Goal: Information Seeking & Learning: Learn about a topic

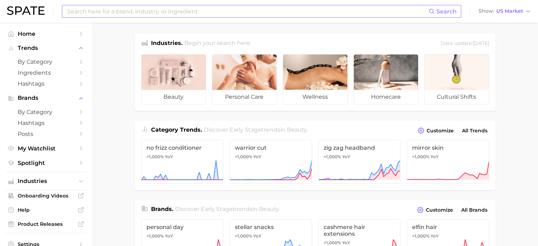
click at [172, 15] on input at bounding box center [248, 11] width 362 height 12
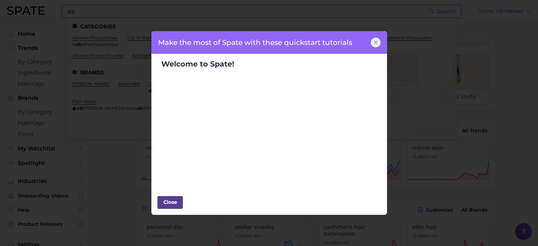
click at [175, 201] on div "Close" at bounding box center [170, 202] width 21 height 11
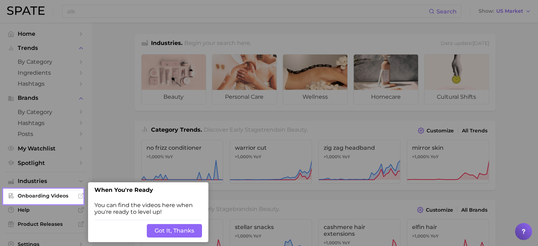
drag, startPoint x: 128, startPoint y: 97, endPoint x: 146, endPoint y: 132, distance: 39.1
drag, startPoint x: 108, startPoint y: 215, endPoint x: 134, endPoint y: 216, distance: 26.9
click at [111, 215] on div "You can find the videos here when you're ready to level up!" at bounding box center [148, 208] width 120 height 22
click at [167, 227] on button "Got It, Thanks" at bounding box center [174, 230] width 55 height 13
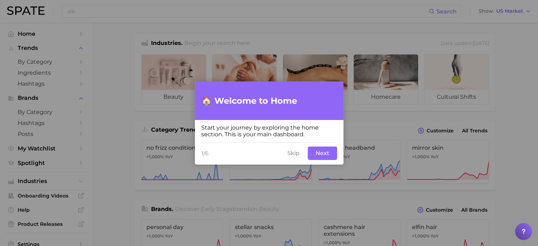
click at [294, 155] on button "Skip" at bounding box center [293, 152] width 21 height 13
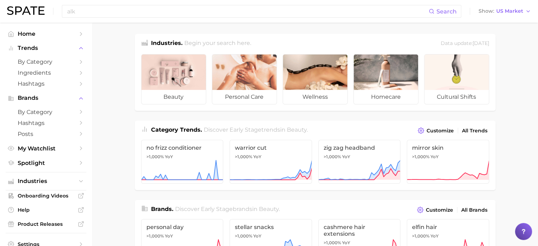
drag, startPoint x: 304, startPoint y: 25, endPoint x: 292, endPoint y: 23, distance: 12.6
click at [297, 24] on div at bounding box center [269, 123] width 538 height 246
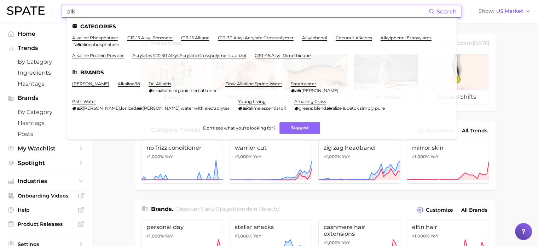
drag, startPoint x: 271, startPoint y: 13, endPoint x: 266, endPoint y: 10, distance: 6.6
click at [266, 10] on input "alk" at bounding box center [248, 11] width 362 height 12
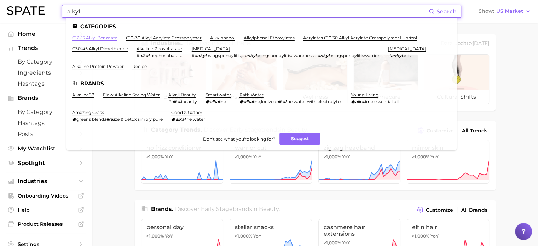
type input "alkyl"
click at [97, 37] on link "c12-15 alkyl benzoate" at bounding box center [94, 37] width 45 height 5
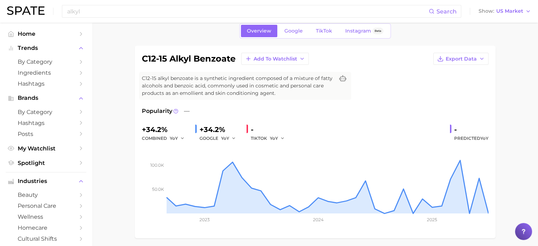
scroll to position [30, 0]
click at [304, 33] on link "Google" at bounding box center [293, 31] width 30 height 12
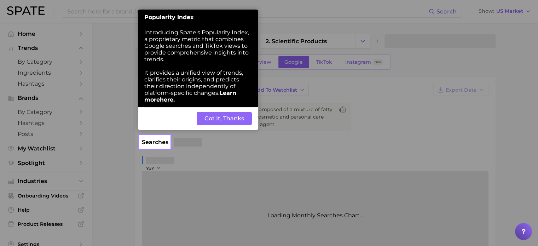
click at [235, 112] on div "Back Got It, Thanks" at bounding box center [198, 118] width 120 height 23
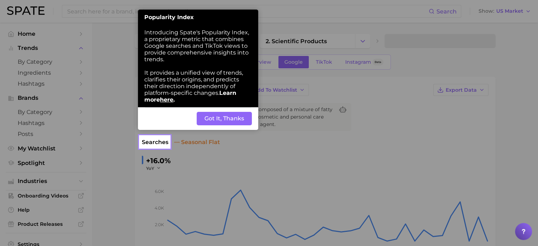
click at [235, 114] on button "Got It, Thanks" at bounding box center [224, 118] width 55 height 13
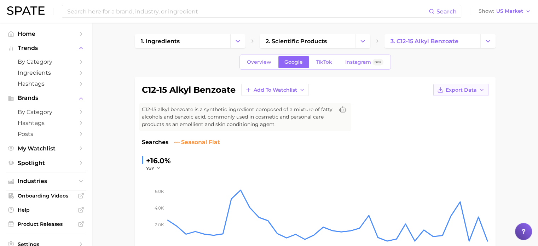
click at [482, 86] on button "Export Data" at bounding box center [460, 90] width 55 height 12
click at [475, 111] on button "Time Series Image" at bounding box center [450, 115] width 78 height 13
drag, startPoint x: 484, startPoint y: 171, endPoint x: 395, endPoint y: 100, distance: 113.3
click at [484, 171] on rect at bounding box center [328, 206] width 322 height 71
click at [330, 58] on link "TikTok" at bounding box center [324, 62] width 28 height 12
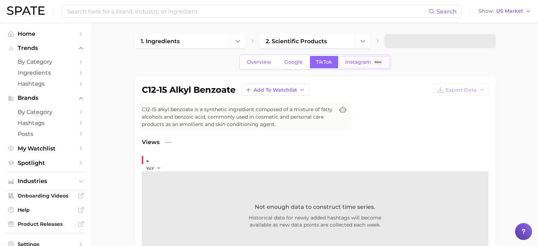
click at [363, 65] on span "Instagram" at bounding box center [358, 62] width 26 height 6
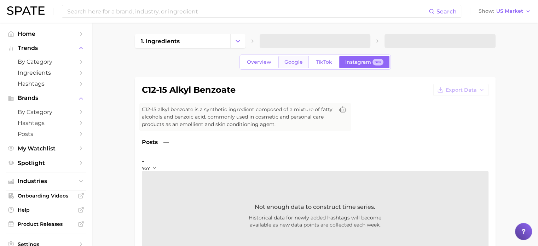
click at [304, 63] on link "Google" at bounding box center [293, 62] width 30 height 12
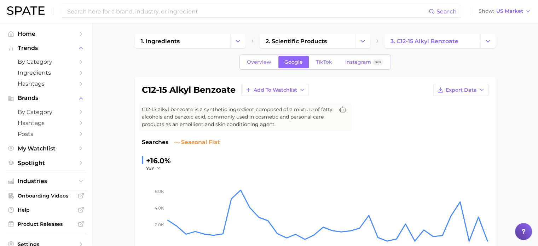
scroll to position [215, 0]
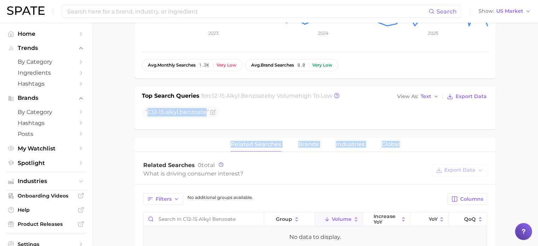
drag, startPoint x: 538, startPoint y: 143, endPoint x: 527, endPoint y: 78, distance: 65.3
click at [527, 83] on main "1. ingredients 2. scientific products 3. c12-15 alkyl benzoate Overview Google …" at bounding box center [315, 91] width 446 height 566
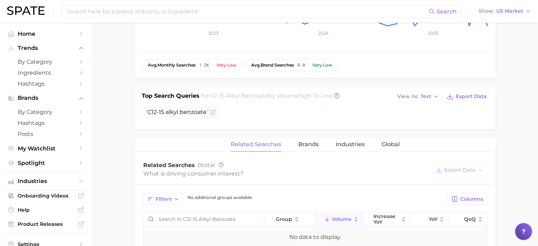
click at [526, 76] on main "1. ingredients 2. scientific products 3. c12-15 alkyl benzoate Overview Google …" at bounding box center [315, 91] width 446 height 566
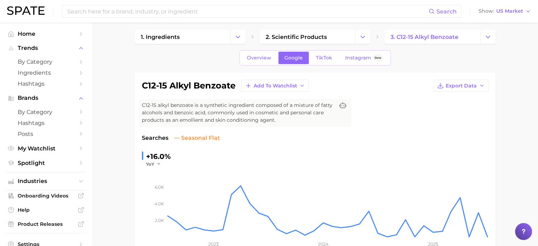
scroll to position [7, 0]
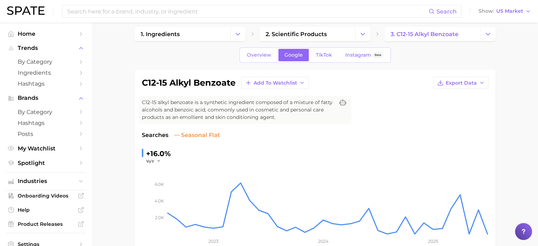
drag, startPoint x: 495, startPoint y: 150, endPoint x: 320, endPoint y: 93, distance: 184.1
click at [493, 149] on div "c12-15 alkyl benzoate Add to Watchlist Export Data C12-15 alkyl benzoate is a s…" at bounding box center [315, 178] width 361 height 217
click at [256, 57] on link "Overview" at bounding box center [259, 55] width 36 height 12
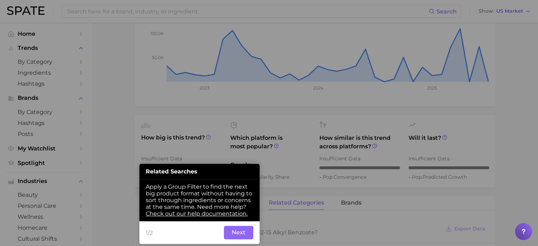
scroll to position [198, 0]
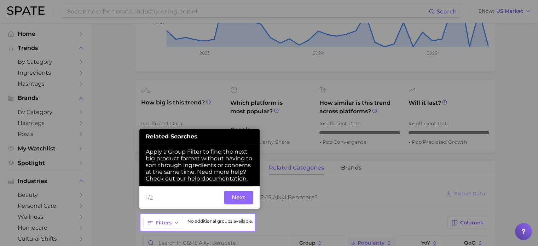
click at [236, 195] on button "Next" at bounding box center [238, 197] width 29 height 13
